Goal: Task Accomplishment & Management: Complete application form

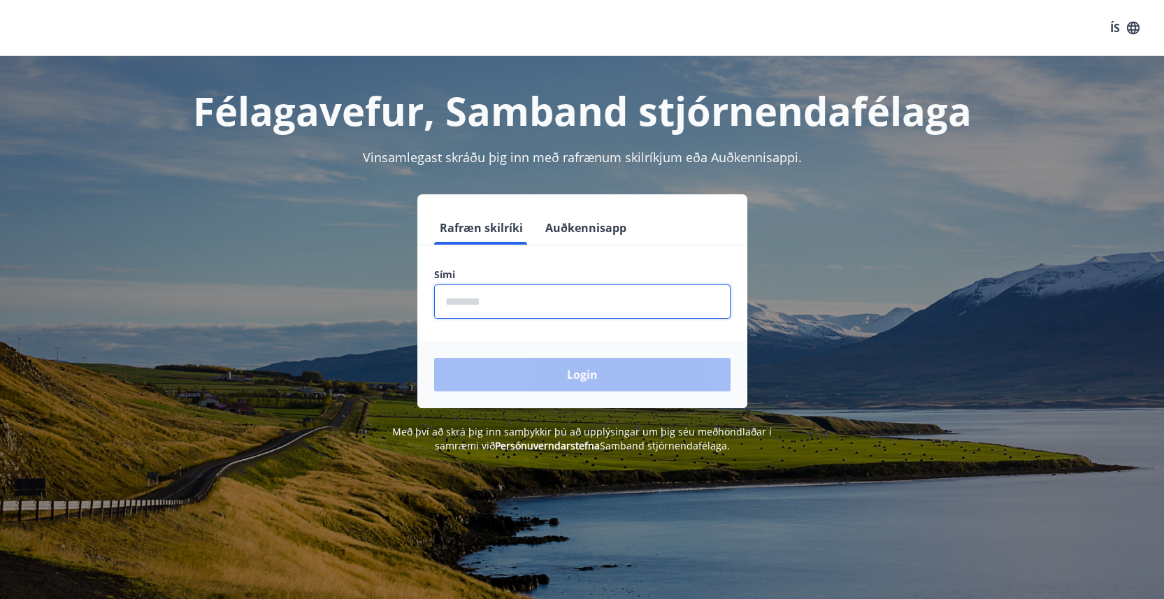
click at [452, 298] on input "phone" at bounding box center [582, 302] width 296 height 34
type input "********"
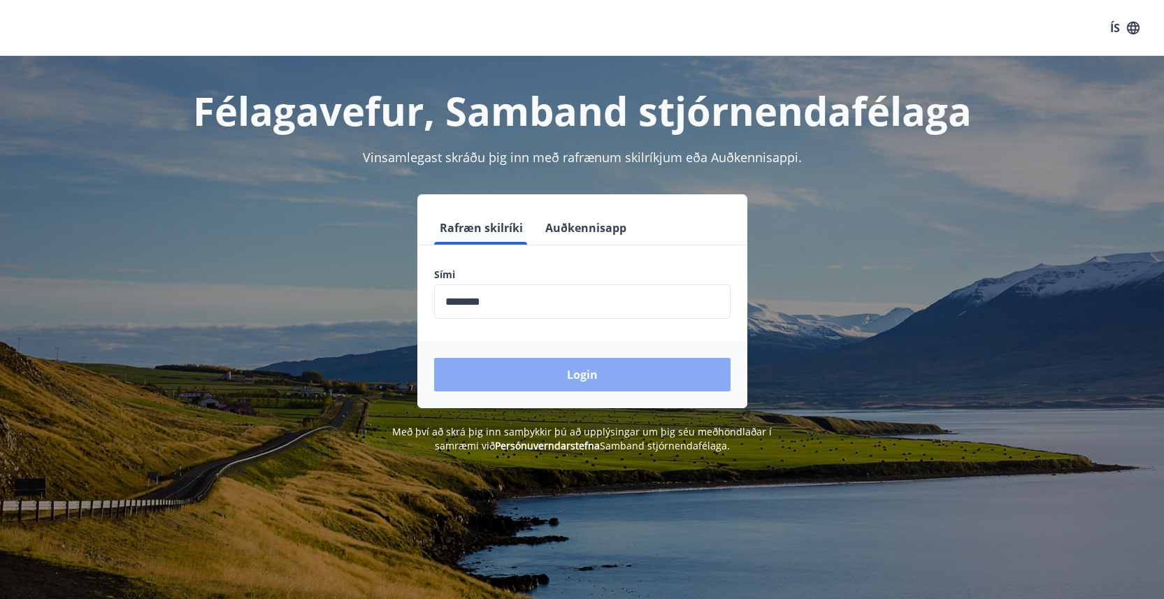
click at [556, 375] on button "Login" at bounding box center [582, 375] width 296 height 34
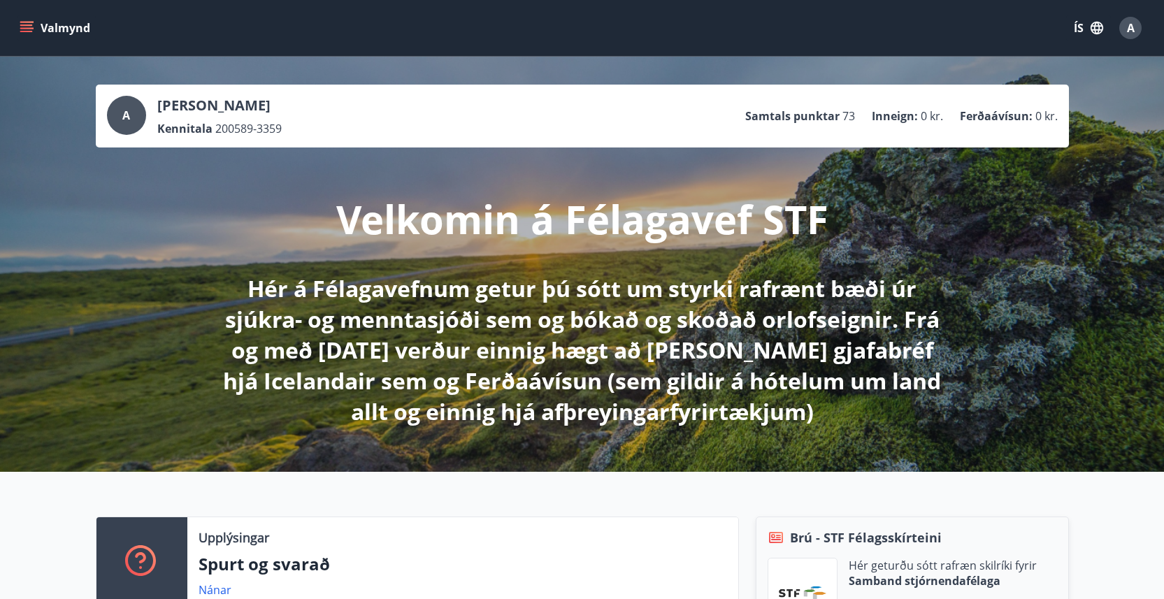
click at [10, 24] on div "Valmynd ÍS A" at bounding box center [582, 28] width 1164 height 56
click at [27, 34] on icon "menu" at bounding box center [27, 28] width 14 height 14
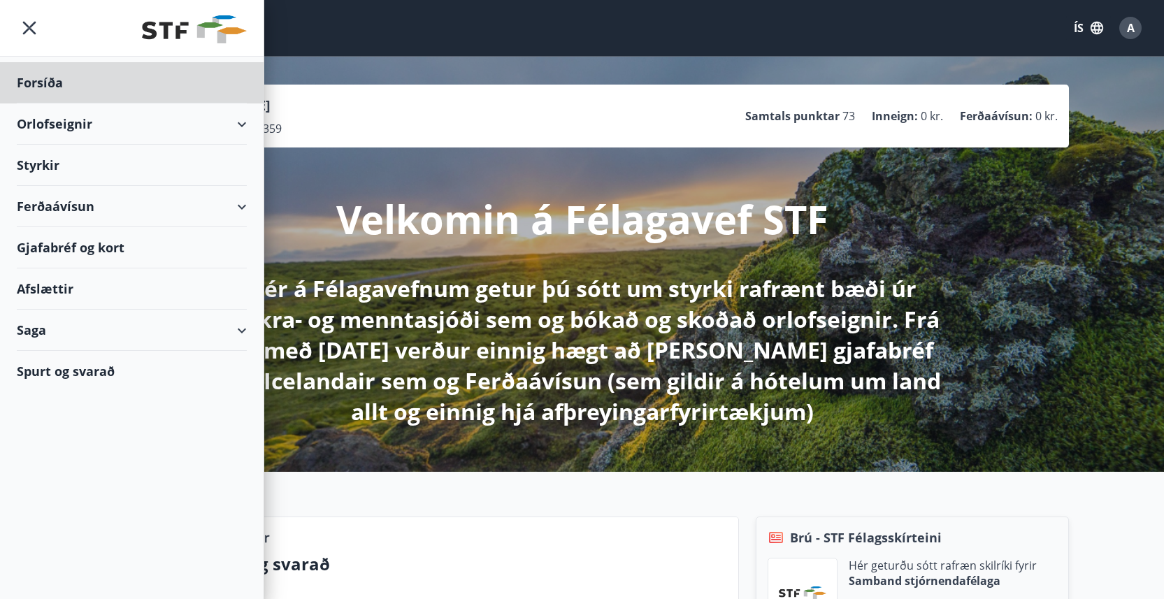
click at [68, 103] on div "Styrkir" at bounding box center [132, 82] width 230 height 41
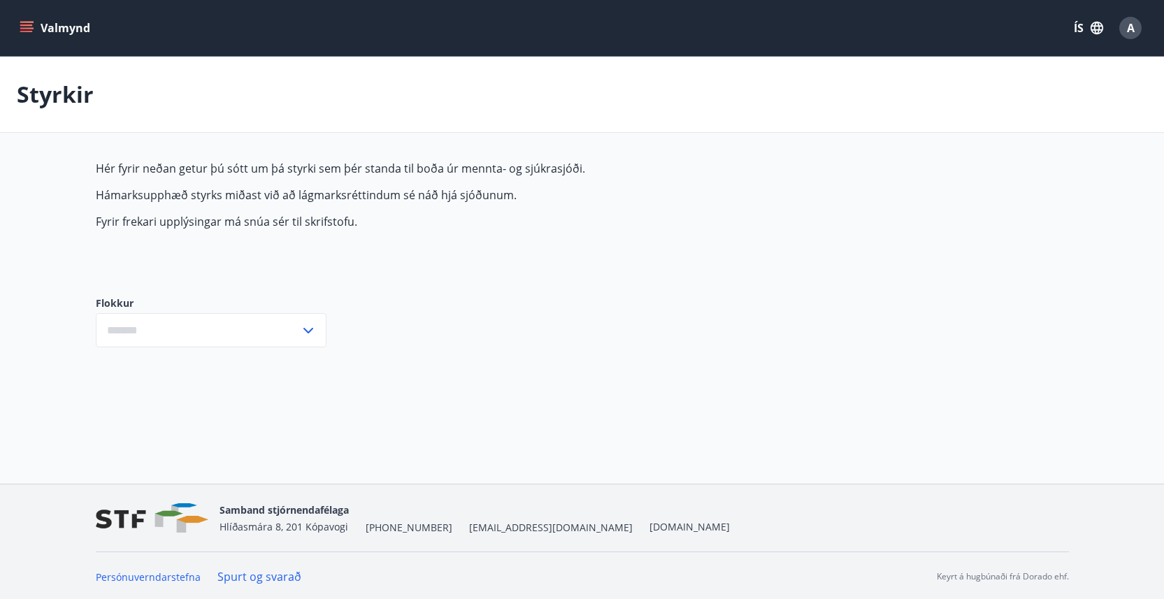
type input "***"
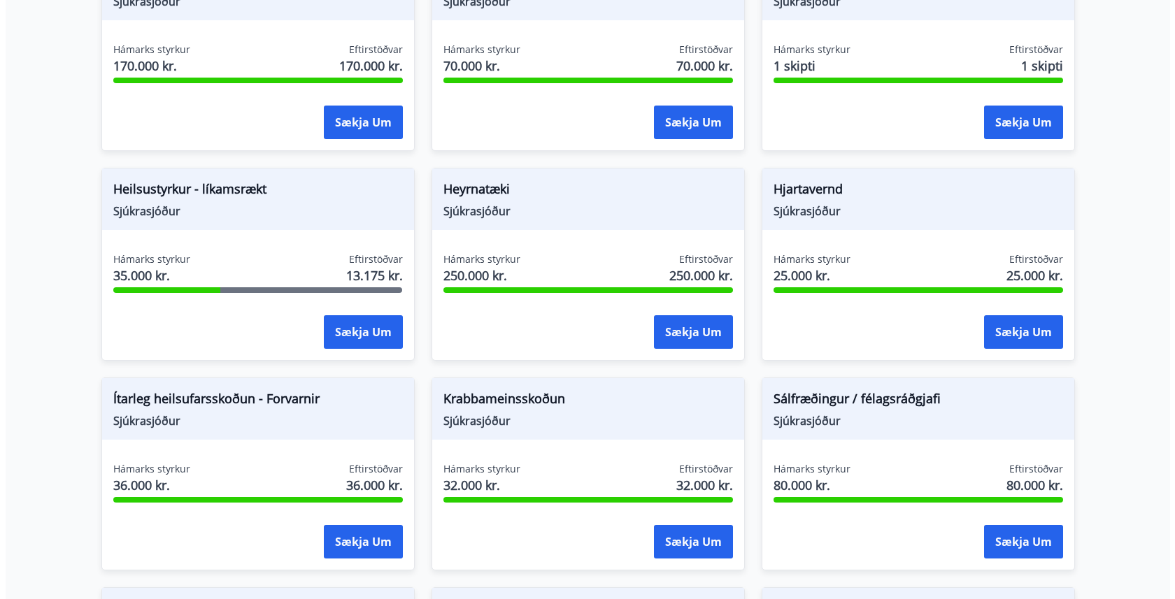
scroll to position [1146, 0]
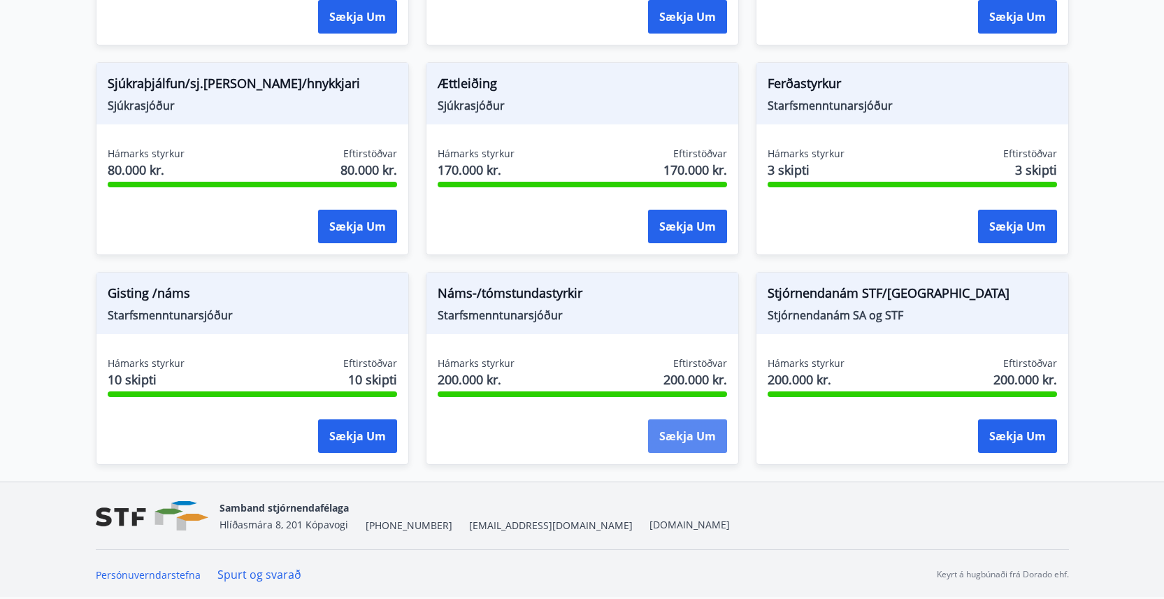
click at [710, 441] on button "Sækja um" at bounding box center [687, 436] width 79 height 34
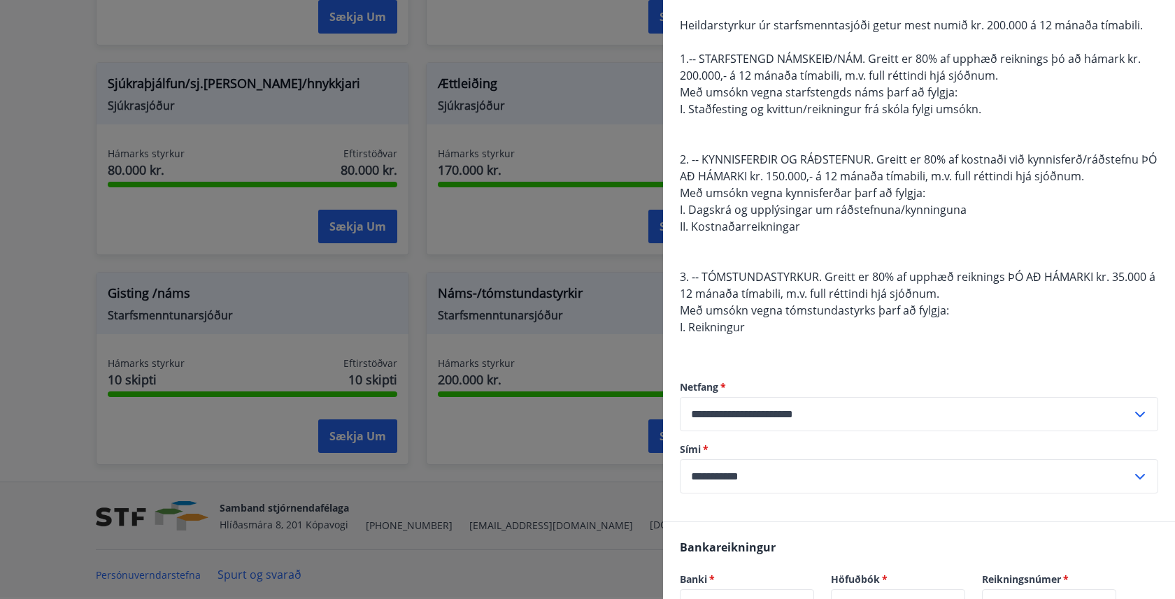
scroll to position [452, 0]
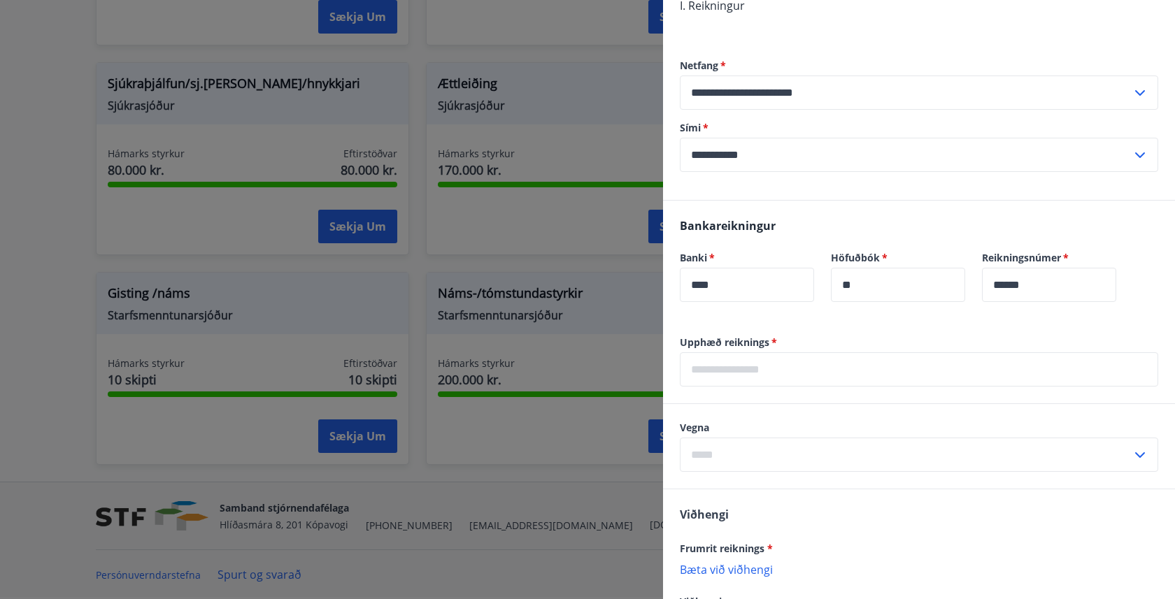
click at [784, 366] on input "text" at bounding box center [919, 369] width 478 height 34
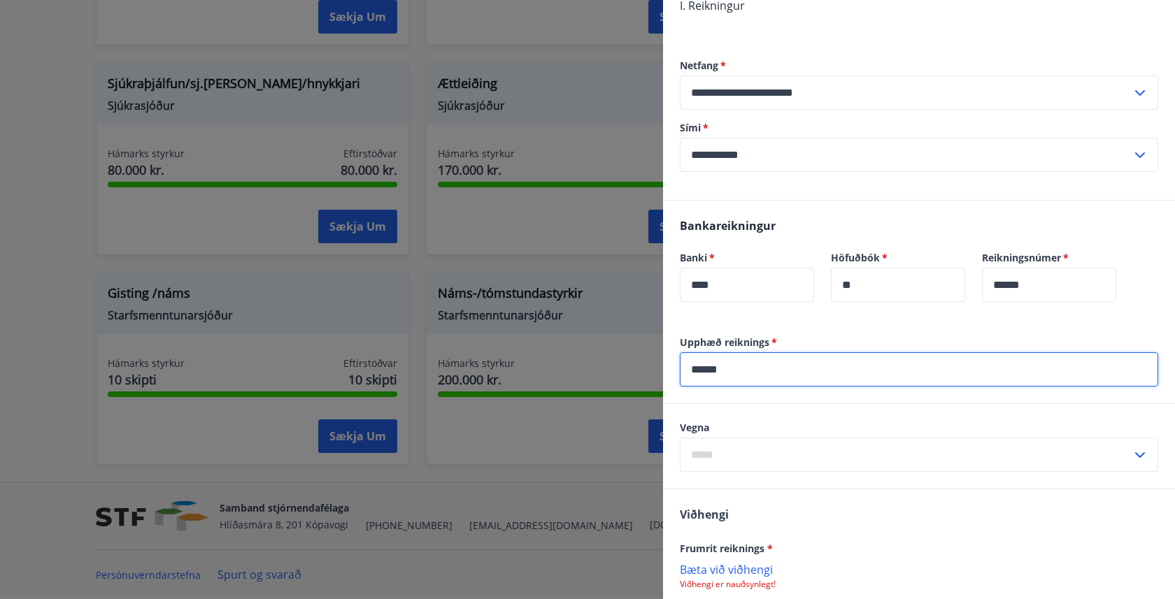
type input "******"
click at [734, 452] on input "text" at bounding box center [906, 455] width 452 height 34
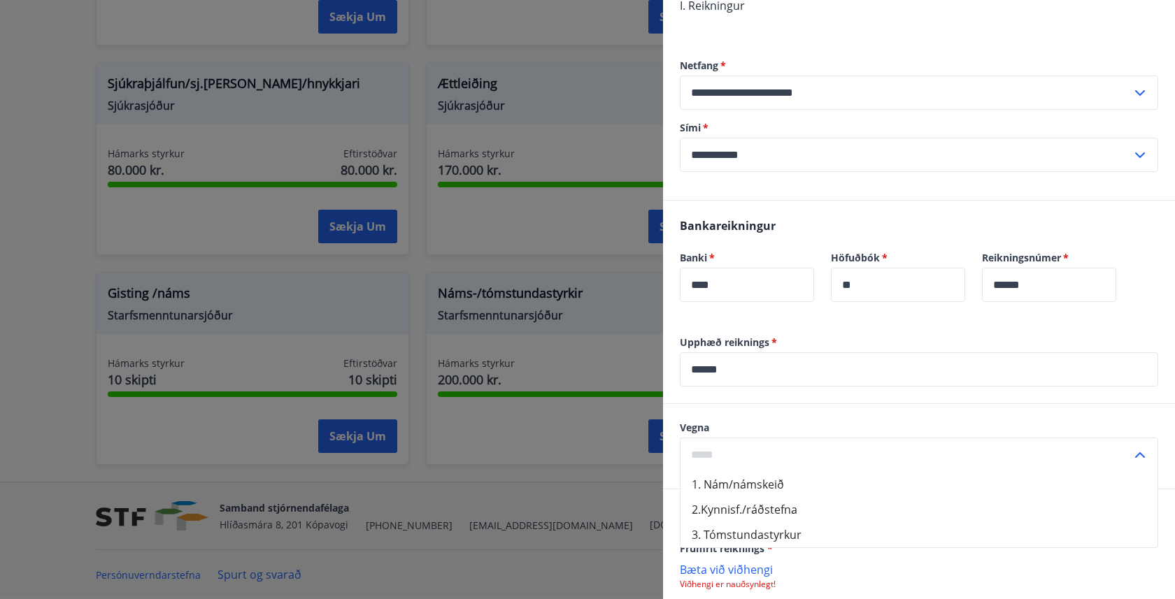
click at [746, 484] on li "1. Nám/námskeið" at bounding box center [918, 484] width 477 height 25
type input "**********"
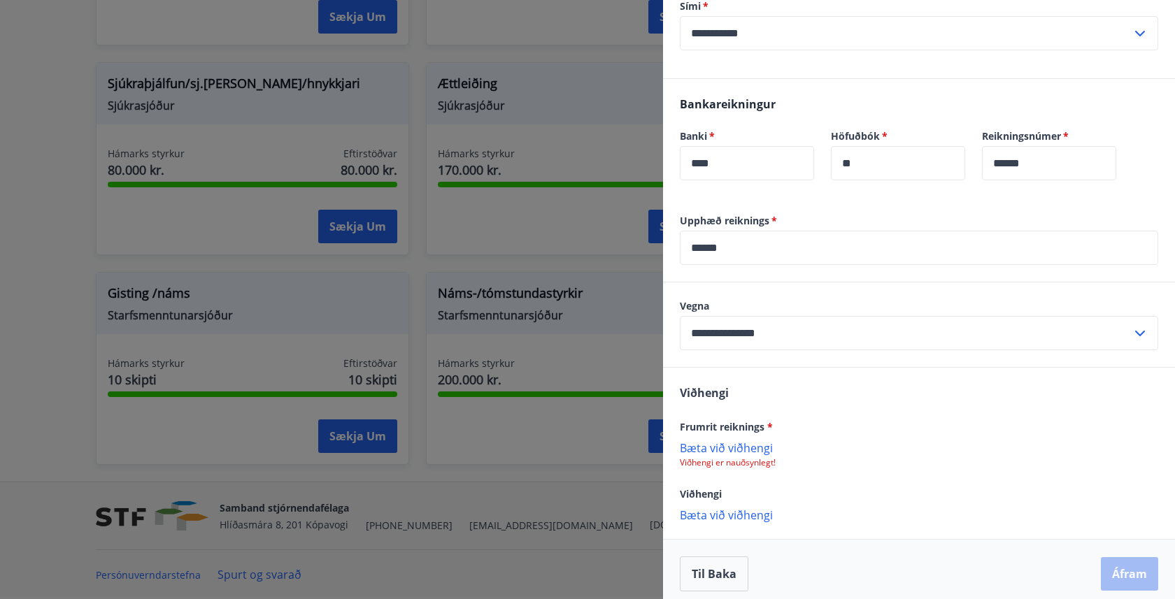
scroll to position [583, 0]
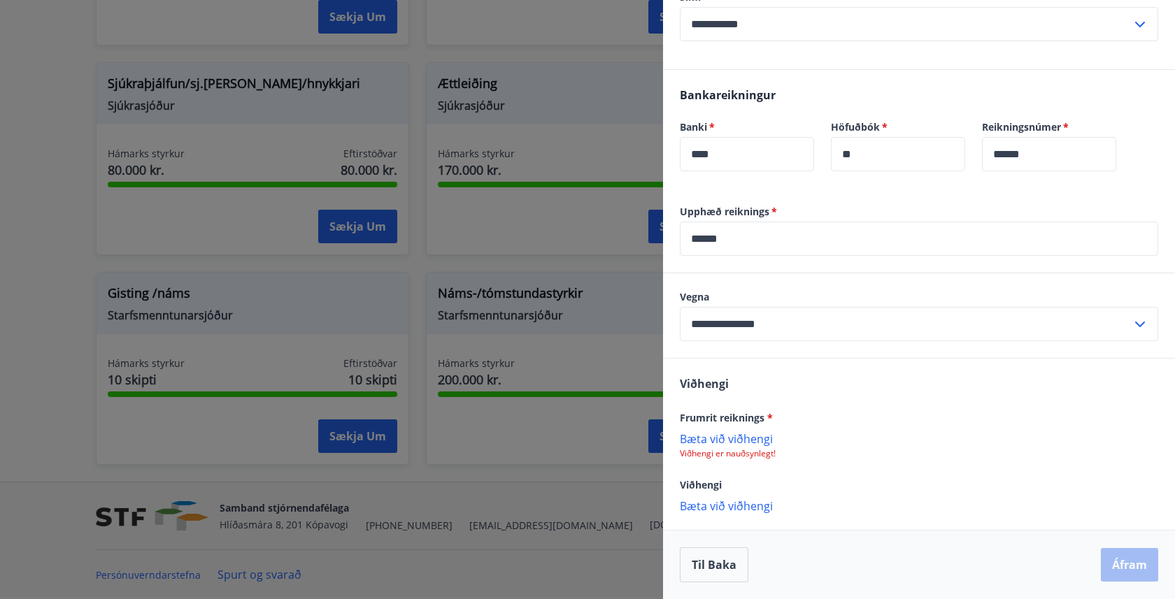
click at [747, 433] on p "Bæta við viðhengi" at bounding box center [919, 438] width 478 height 14
click at [1128, 561] on button "Áfram" at bounding box center [1128, 567] width 57 height 34
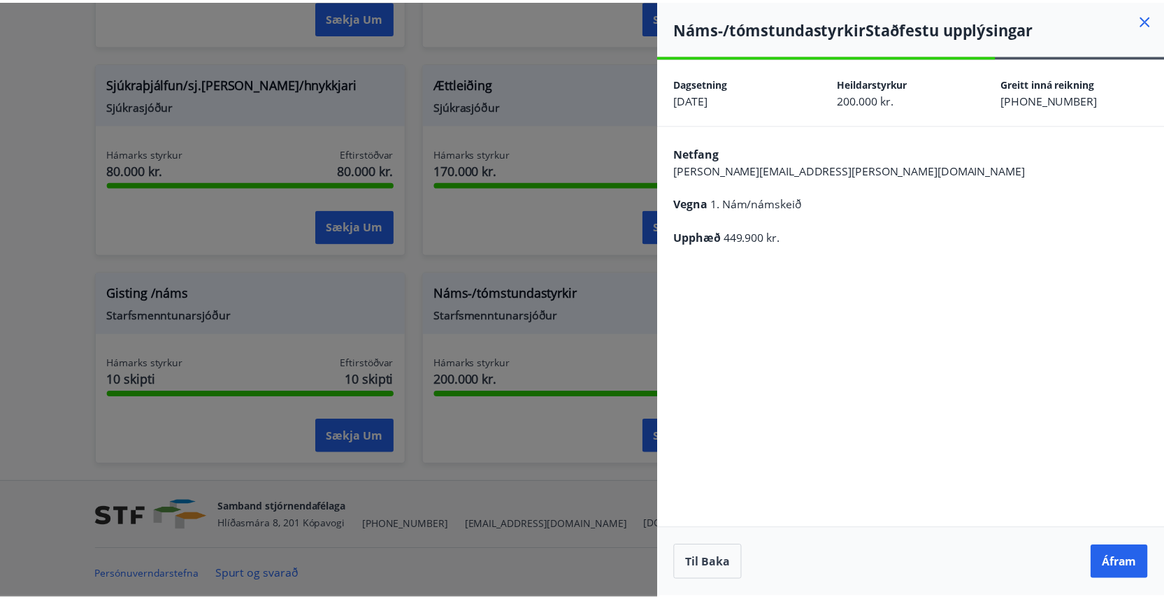
scroll to position [0, 0]
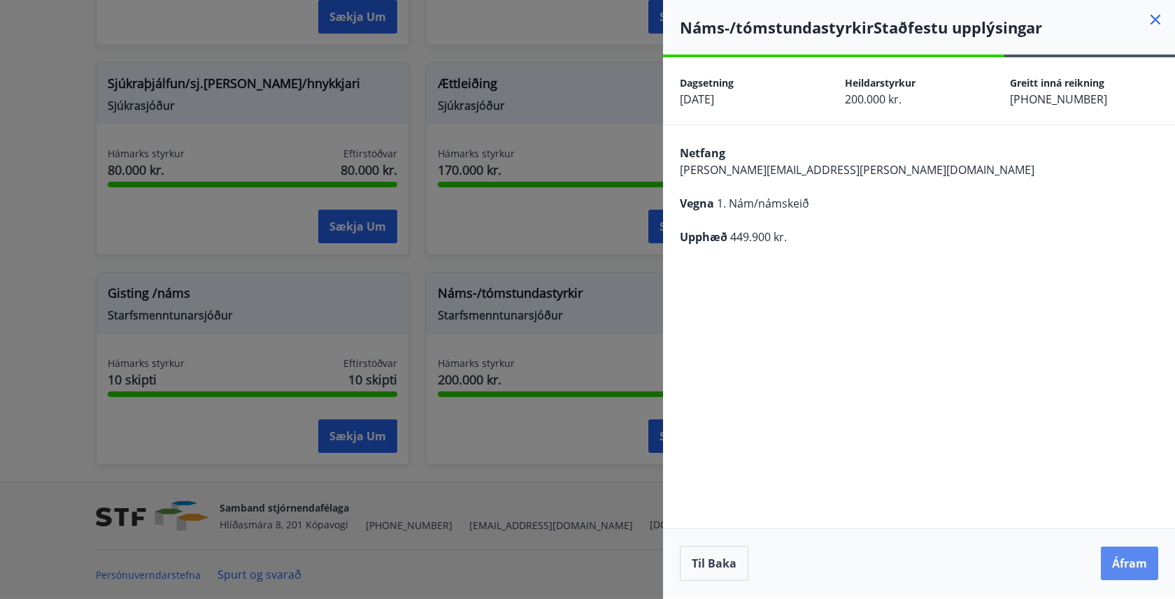
click at [1125, 568] on button "Áfram" at bounding box center [1128, 564] width 57 height 34
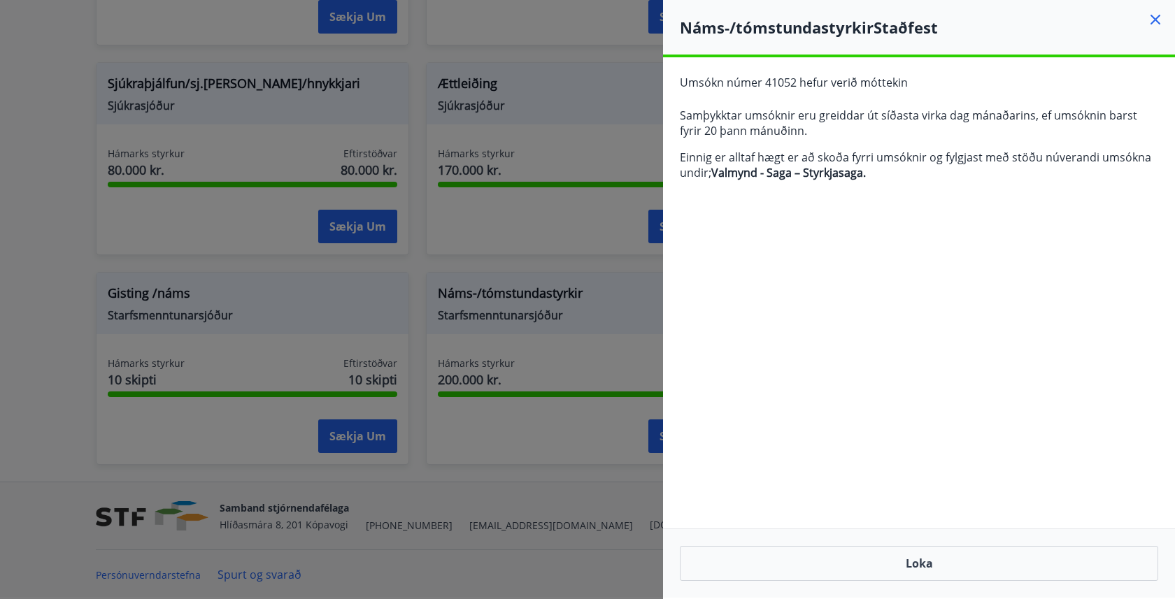
click at [548, 100] on div at bounding box center [587, 299] width 1175 height 599
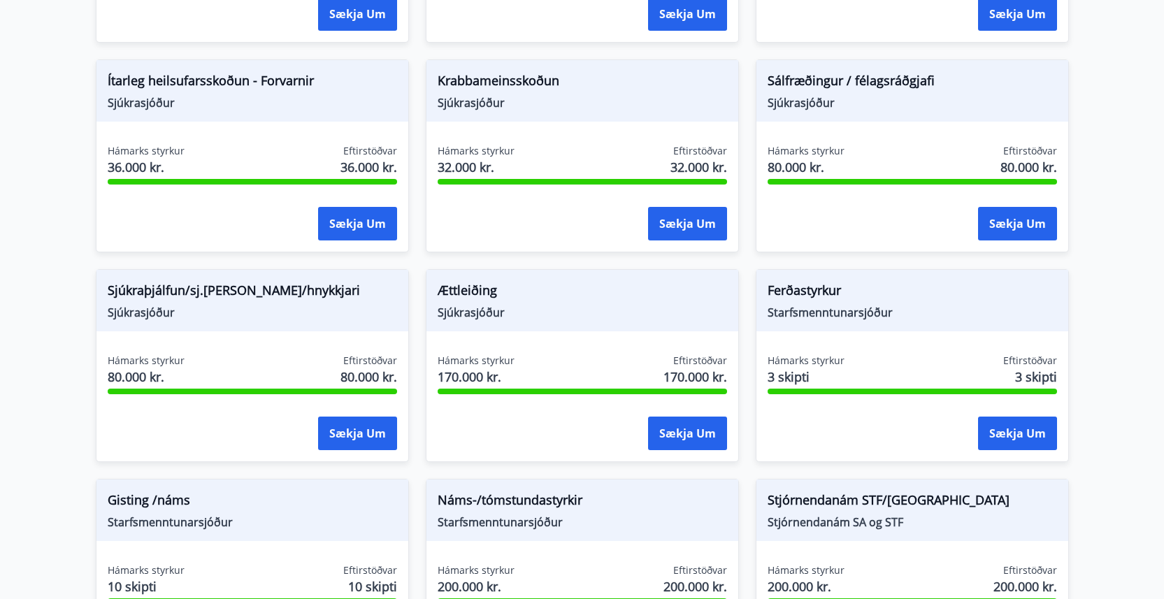
scroll to position [1146, 0]
